Goal: Information Seeking & Learning: Check status

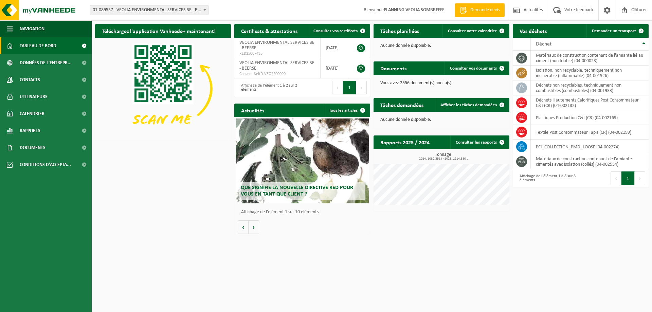
click at [136, 4] on div "Site: 01-089537 - VEOLIA ENVIRONMENTAL SERVICES BE - BEERSE 10-746158 - VEOLIA …" at bounding box center [326, 10] width 652 height 21
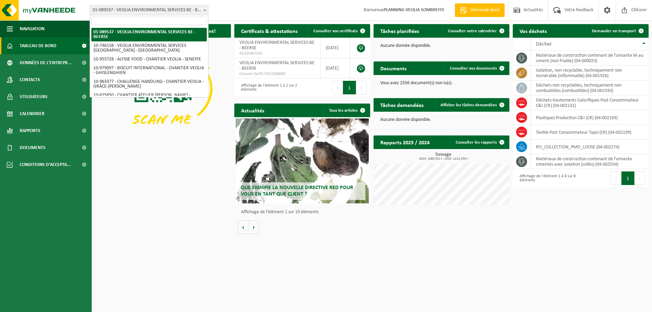
click at [136, 6] on span "01-089537 - VEOLIA ENVIRONMENTAL SERVICES BE - BEERSE" at bounding box center [149, 10] width 118 height 10
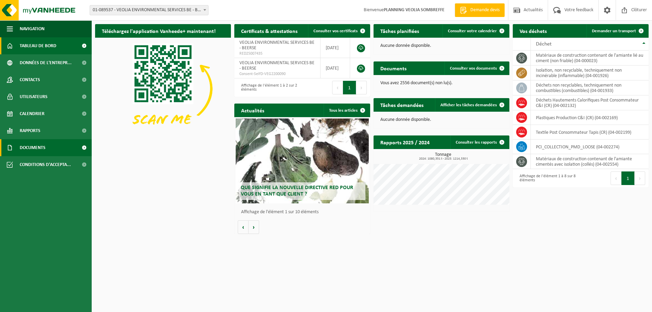
click at [61, 144] on link "Documents" at bounding box center [46, 147] width 92 height 17
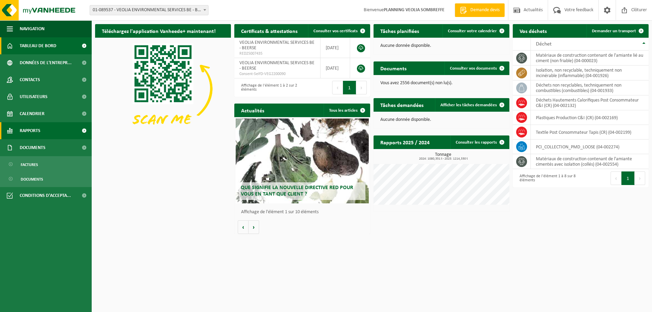
click at [50, 130] on link "Rapports" at bounding box center [46, 130] width 92 height 17
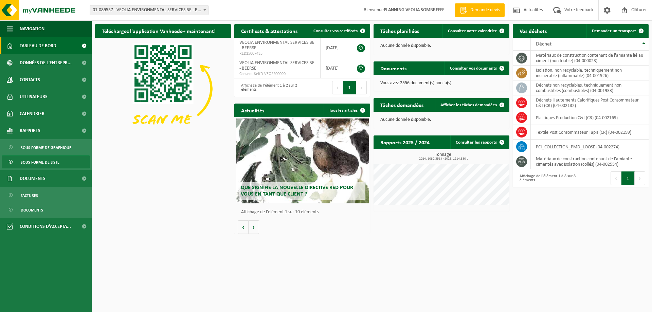
click at [43, 162] on span "Sous forme de liste" at bounding box center [40, 162] width 39 height 13
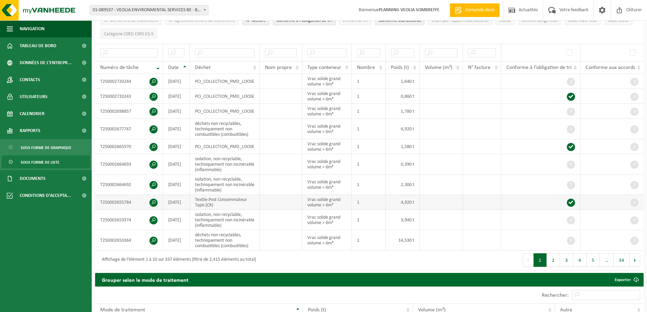
scroll to position [136, 0]
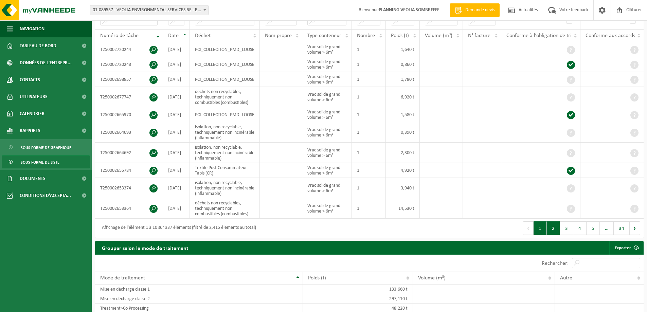
click at [554, 222] on button "2" at bounding box center [553, 228] width 13 height 14
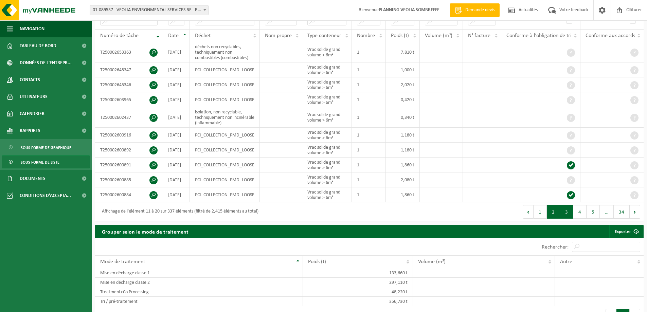
click at [565, 209] on button "3" at bounding box center [566, 212] width 13 height 14
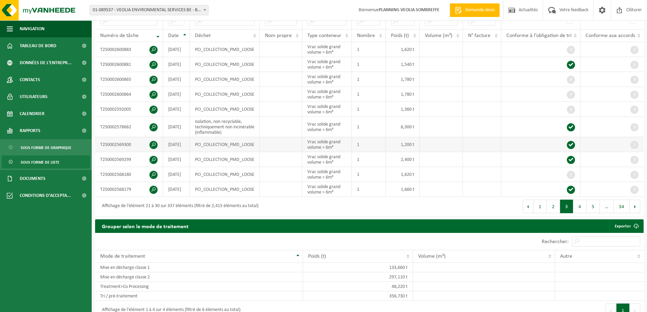
click at [152, 142] on span at bounding box center [153, 145] width 8 height 8
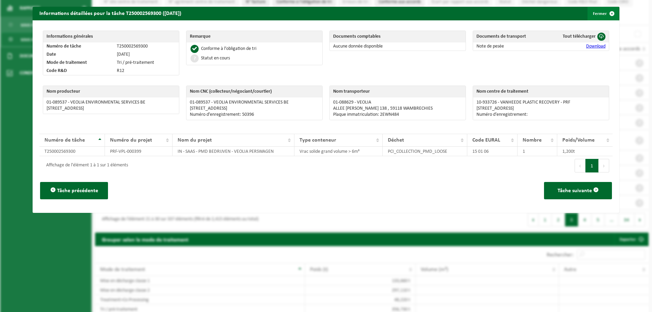
click at [605, 15] on span "button" at bounding box center [612, 14] width 14 height 14
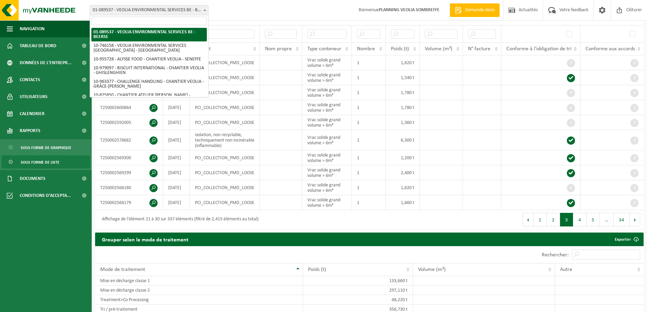
click at [176, 10] on span "01-089537 - VEOLIA ENVIRONMENTAL SERVICES BE - BEERSE" at bounding box center [149, 10] width 118 height 10
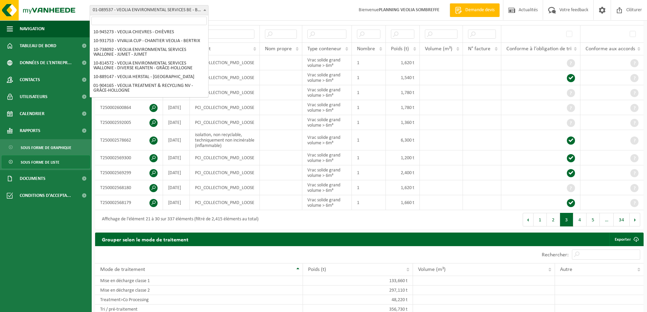
scroll to position [500, 0]
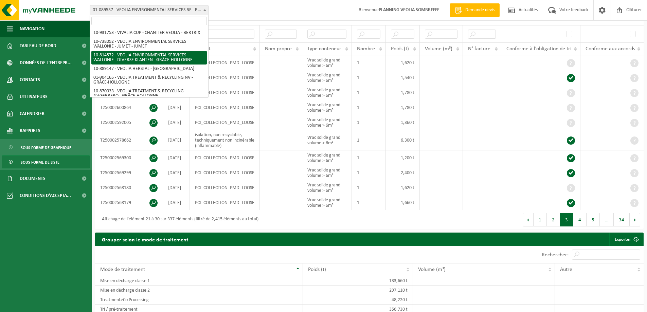
select select "37628"
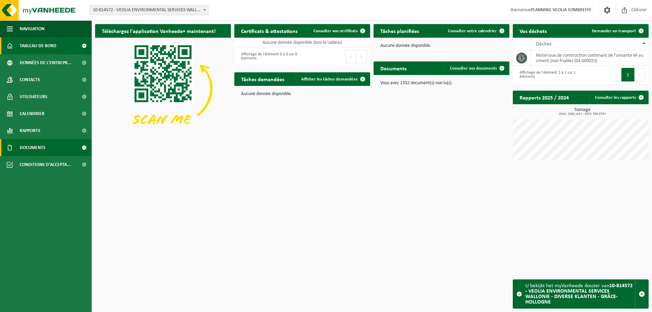
click at [45, 145] on span "Documents" at bounding box center [33, 147] width 26 height 17
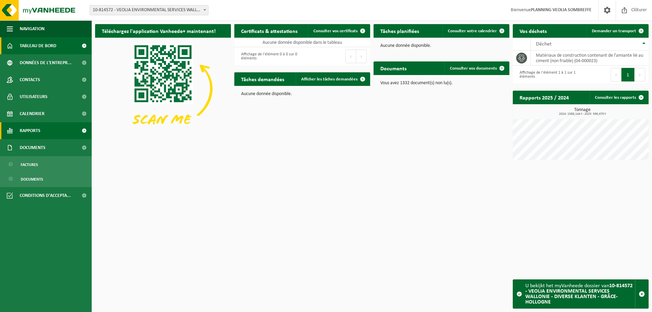
click at [49, 133] on link "Rapports" at bounding box center [46, 130] width 92 height 17
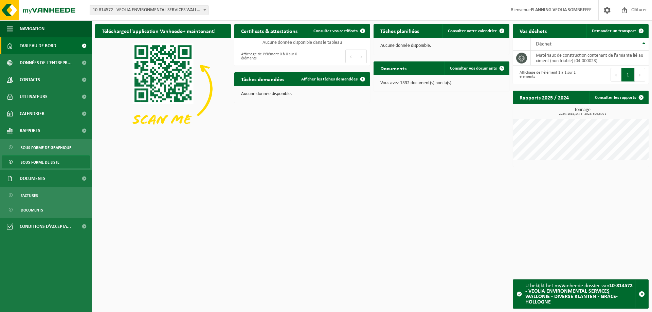
click at [51, 165] on span "Sous forme de liste" at bounding box center [40, 162] width 39 height 13
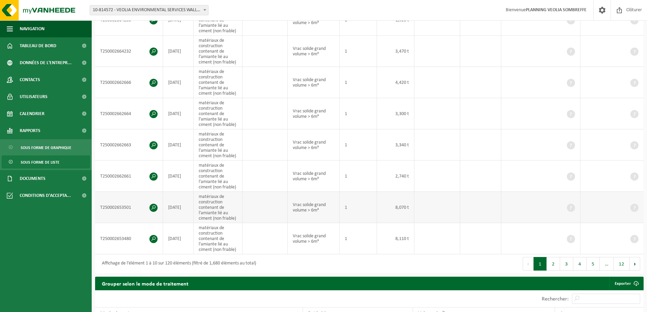
scroll to position [238, 0]
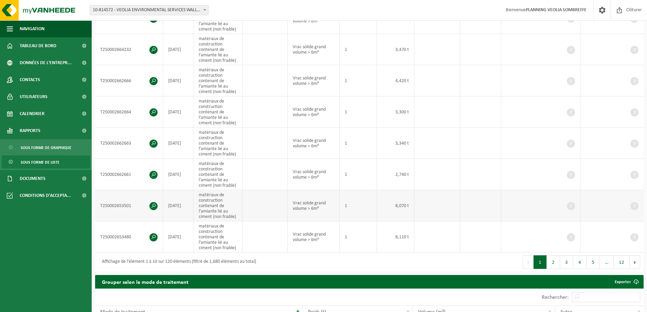
click at [150, 204] on span at bounding box center [153, 206] width 8 height 8
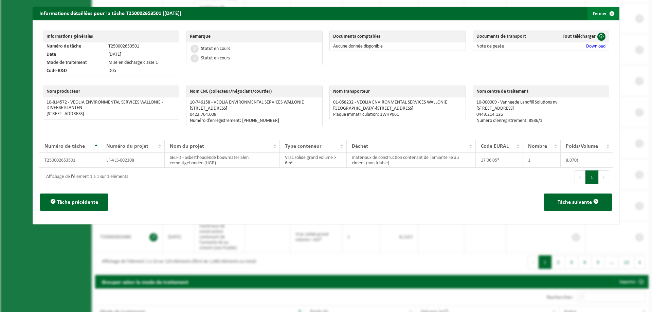
click at [605, 12] on span "button" at bounding box center [612, 14] width 14 height 14
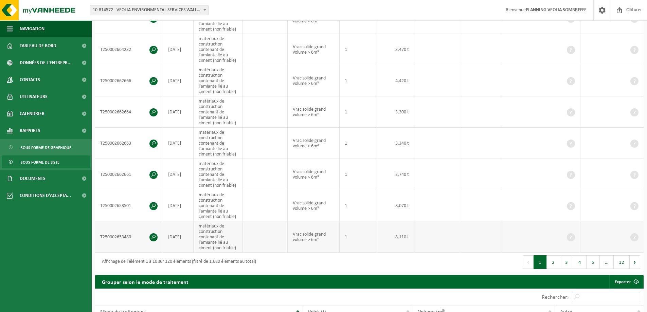
click at [156, 233] on span at bounding box center [153, 237] width 8 height 8
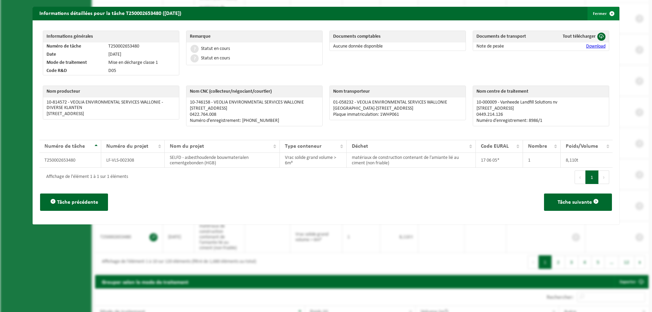
click at [605, 13] on span "button" at bounding box center [612, 14] width 14 height 14
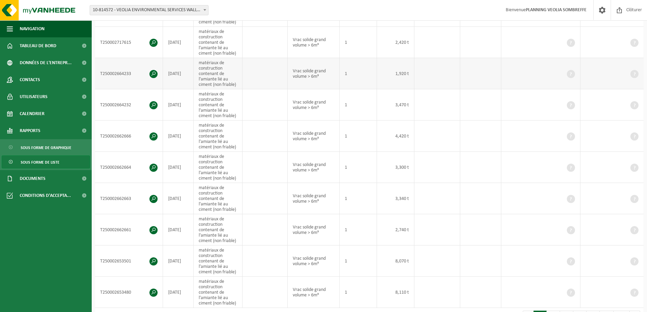
scroll to position [170, 0]
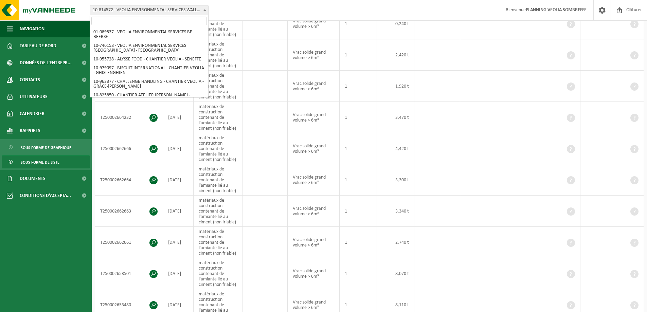
click at [180, 8] on span "10-814572 - VEOLIA ENVIRONMENTAL SERVICES WALLONIE - DIVERSE KLANTEN - GRÂCE-HO…" at bounding box center [149, 10] width 118 height 10
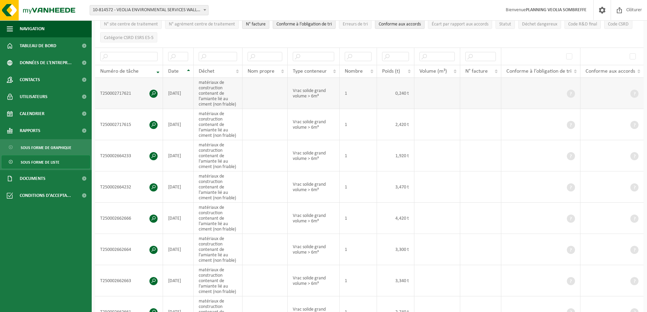
scroll to position [102, 0]
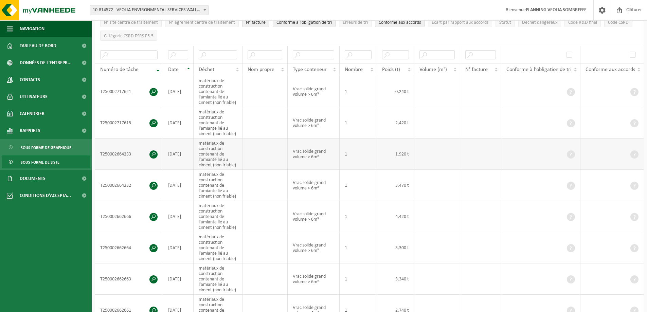
click at [151, 153] on span at bounding box center [153, 154] width 8 height 8
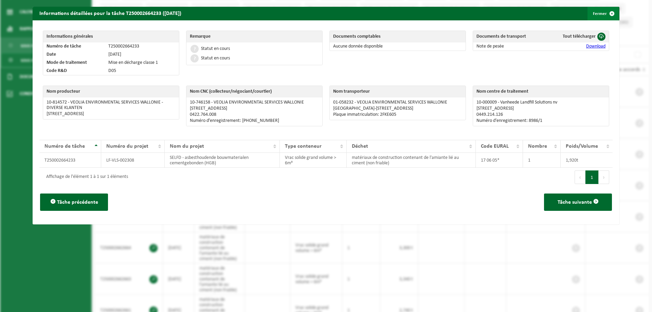
click at [605, 10] on span "button" at bounding box center [612, 14] width 14 height 14
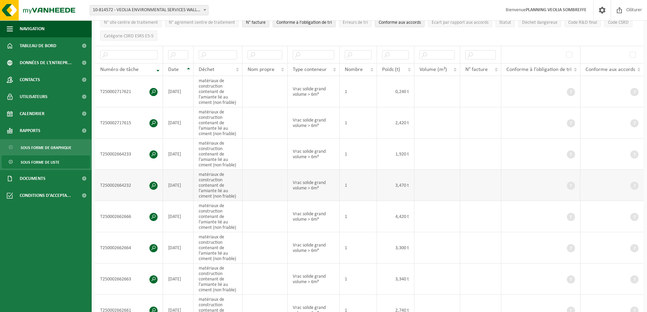
click at [151, 185] on span at bounding box center [153, 186] width 8 height 8
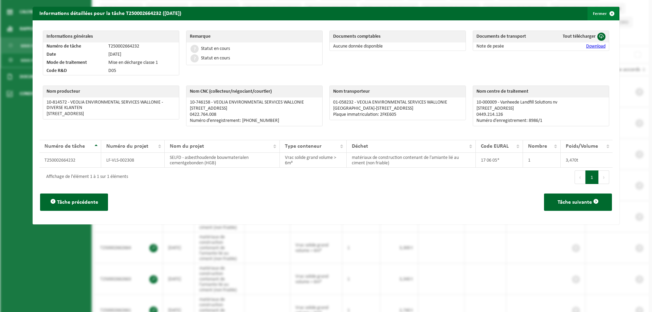
click at [605, 12] on span "button" at bounding box center [612, 14] width 14 height 14
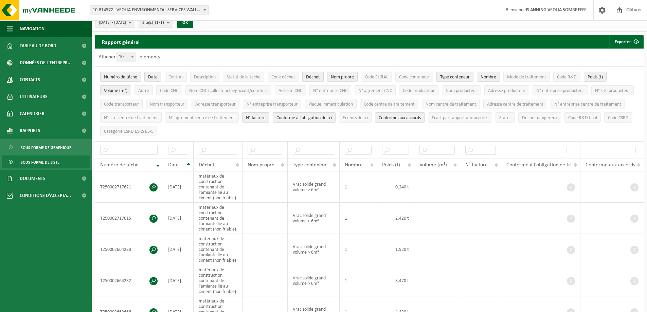
scroll to position [0, 0]
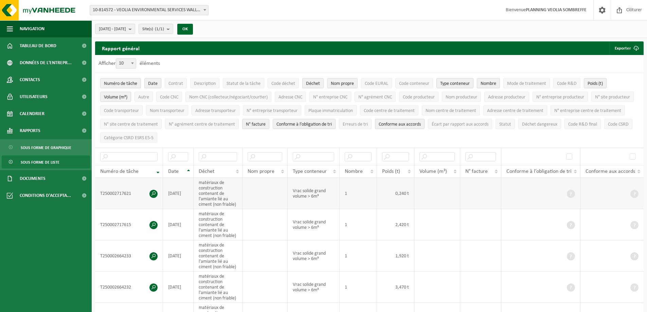
click at [150, 194] on span at bounding box center [153, 194] width 8 height 8
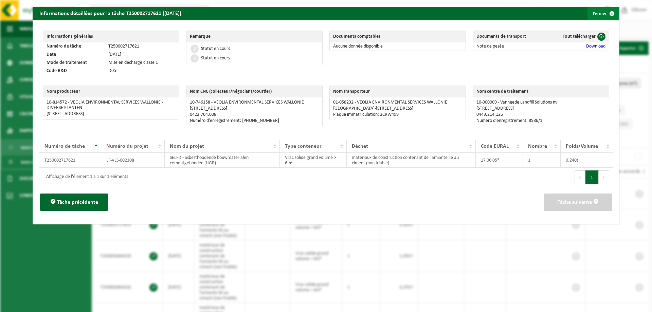
click at [605, 14] on span "button" at bounding box center [612, 14] width 14 height 14
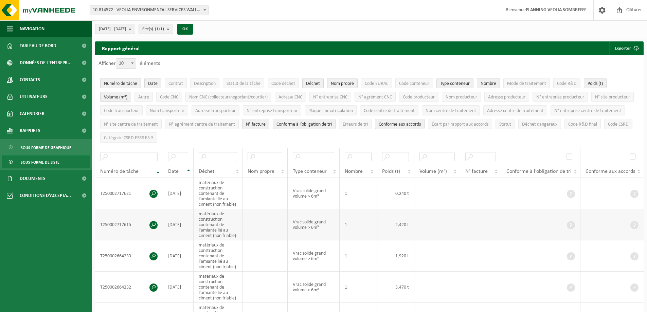
click at [155, 223] on span at bounding box center [153, 225] width 8 height 8
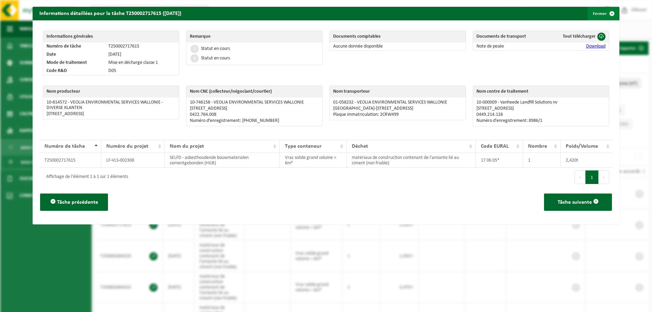
click at [605, 10] on span "button" at bounding box center [612, 14] width 14 height 14
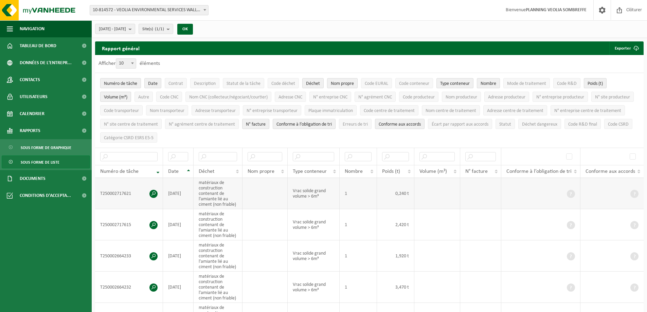
click at [156, 192] on span at bounding box center [153, 194] width 8 height 8
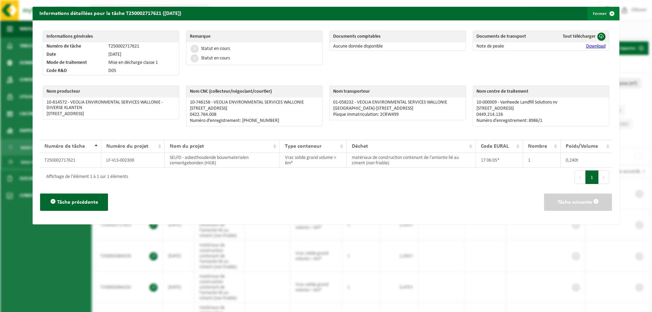
click at [605, 11] on span "button" at bounding box center [612, 14] width 14 height 14
